Goal: Find specific page/section: Find specific page/section

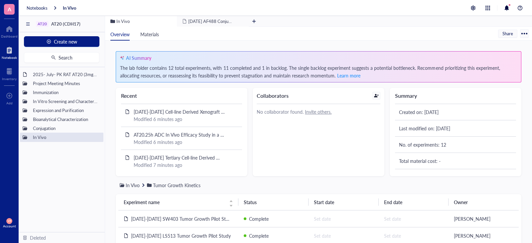
click at [12, 57] on div "Notebook" at bounding box center [9, 58] width 15 height 4
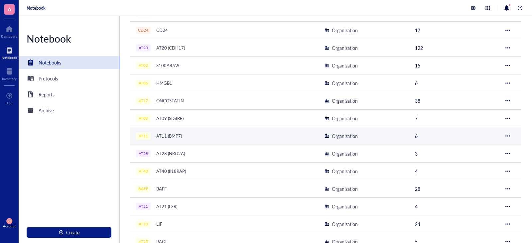
scroll to position [166, 0]
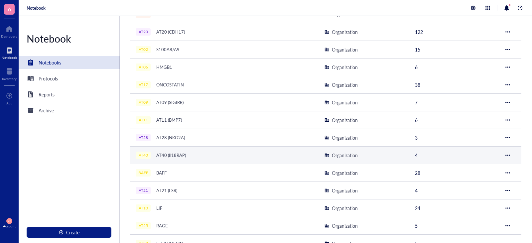
click at [177, 156] on div "AT40 (Il18RAP)" at bounding box center [171, 155] width 36 height 9
